Goal: Check status: Check status

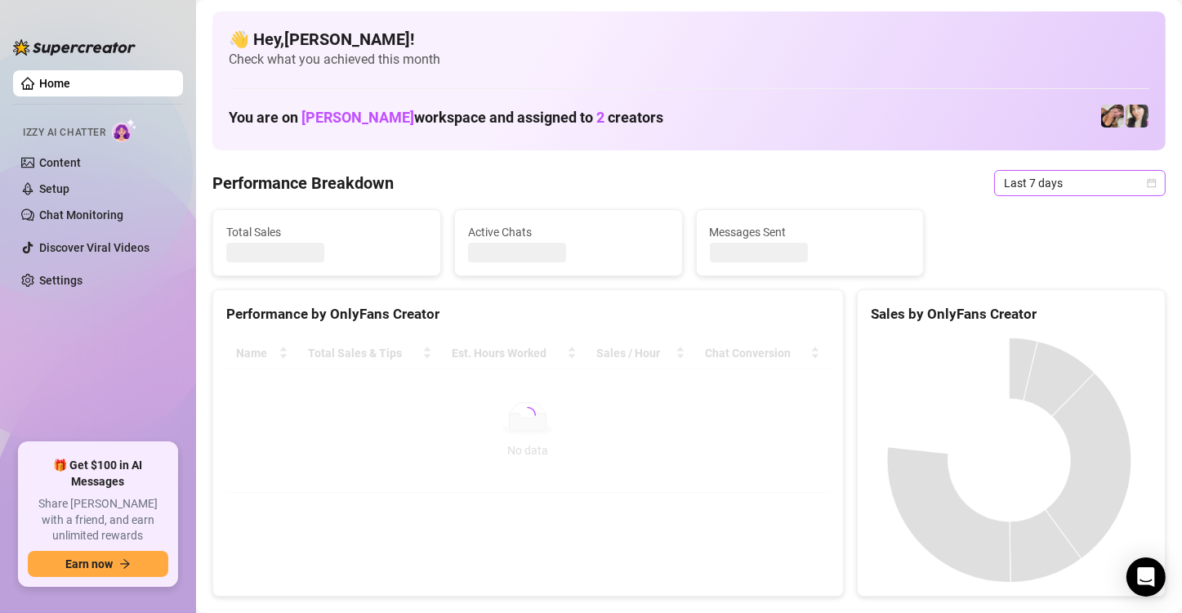
click at [1147, 182] on icon "calendar" at bounding box center [1152, 183] width 10 height 10
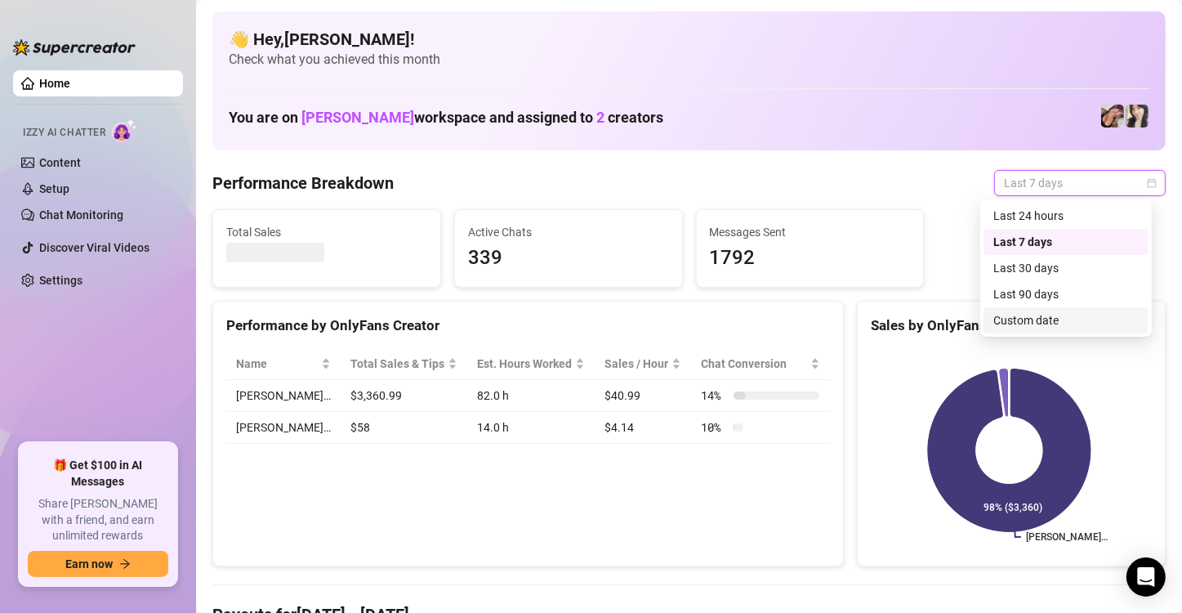
click at [1078, 312] on div "Custom date" at bounding box center [1066, 320] width 145 height 18
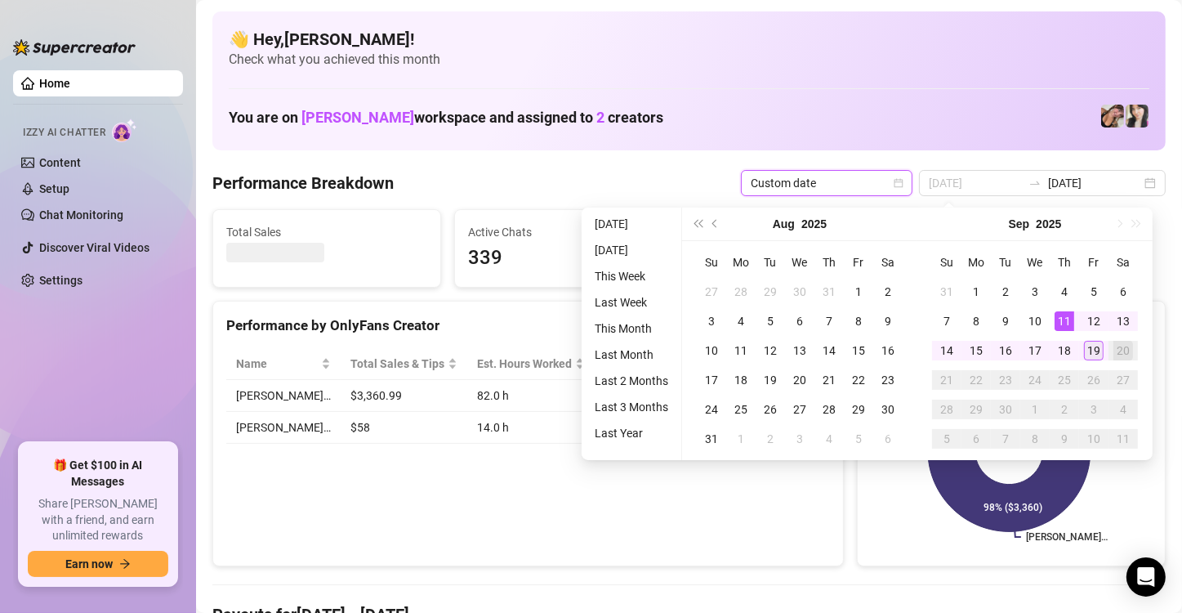
type input "[DATE]"
click at [1094, 343] on div "19" at bounding box center [1094, 351] width 20 height 20
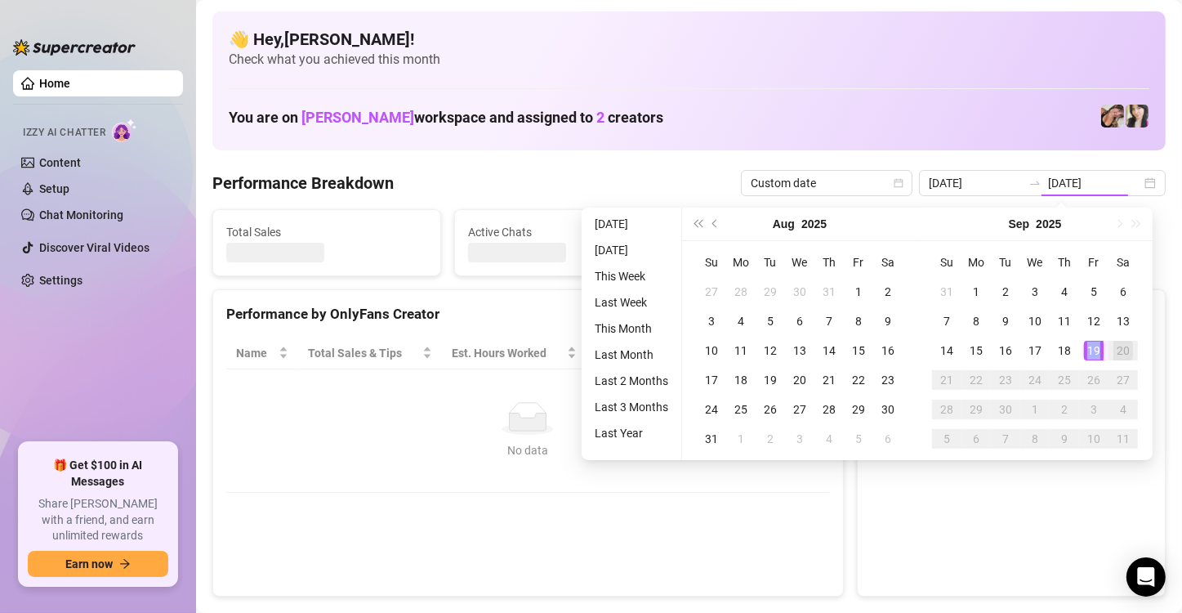
type input "[DATE]"
